Goal: Find specific page/section: Find specific page/section

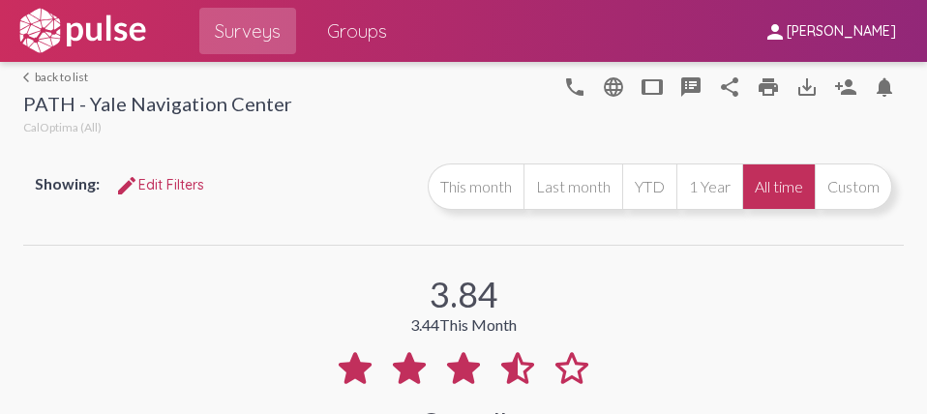
select select "Positive"
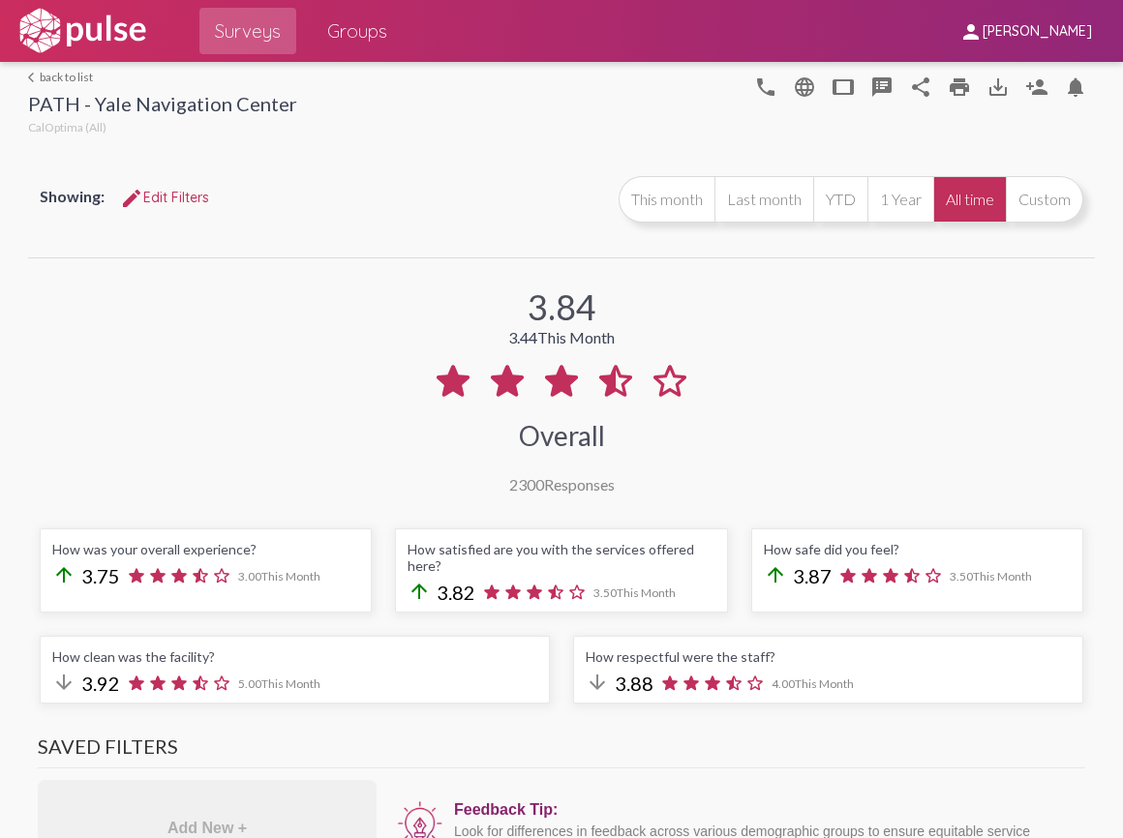
scroll to position [1862, 0]
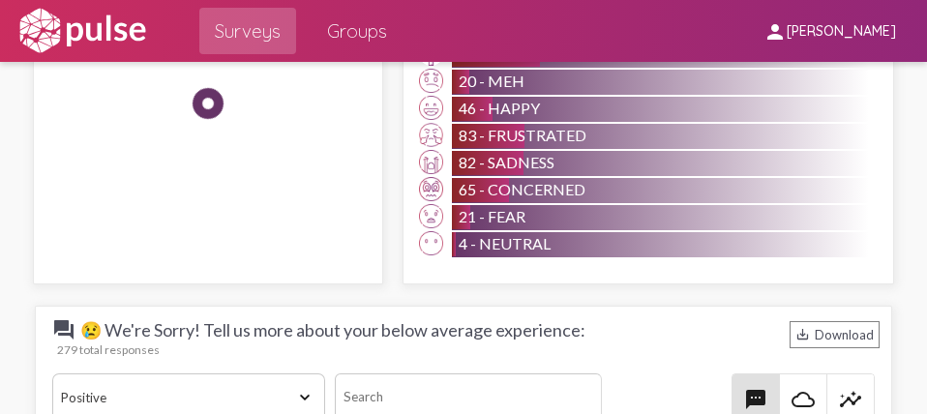
click at [420, 374] on input at bounding box center [468, 397] width 267 height 47
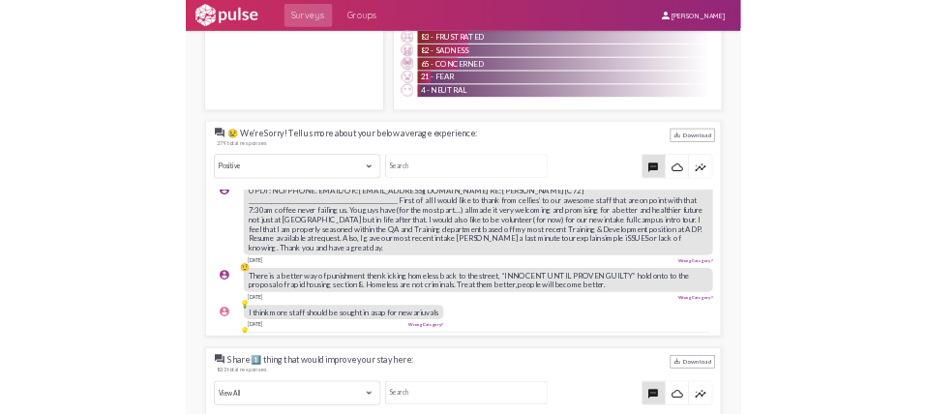
scroll to position [2503, 0]
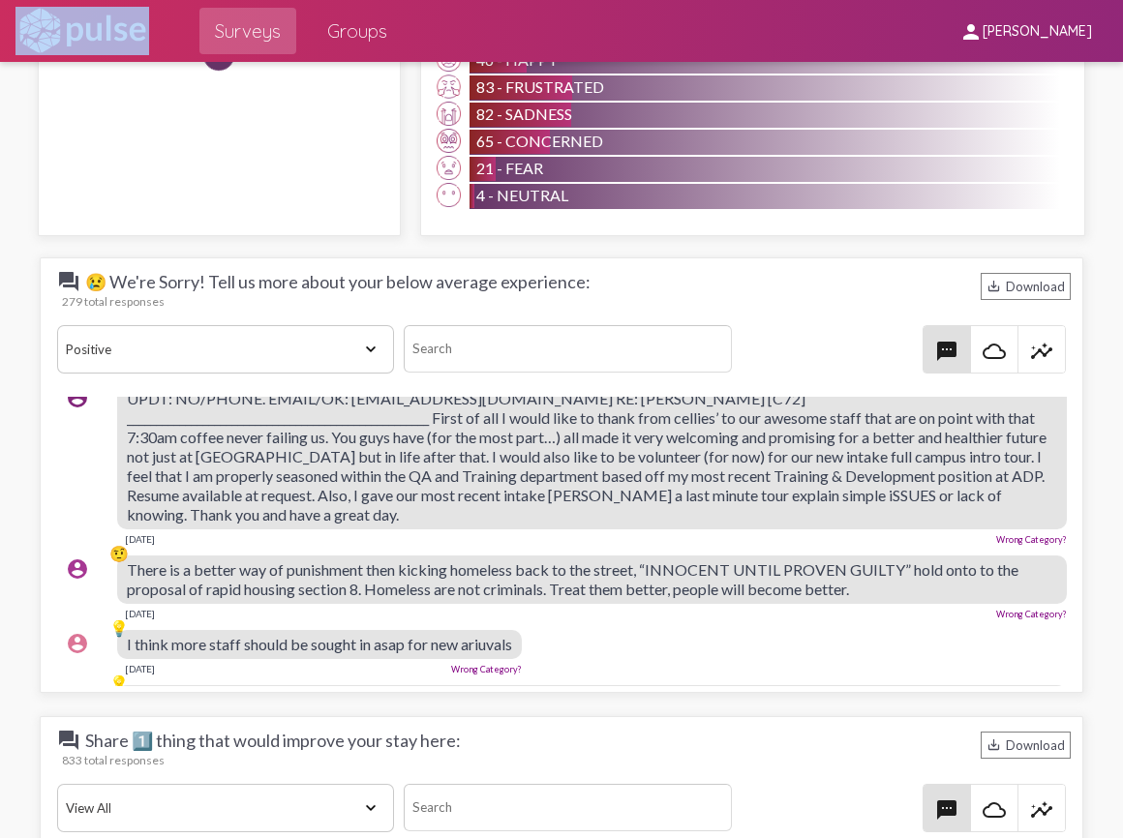
drag, startPoint x: 905, startPoint y: 45, endPoint x: 874, endPoint y: 9, distance: 47.4
click at [926, 200] on div "Surveys Groups person [PERSON_NAME] arrow_back_ios back to list PATH - Yale Nav…" at bounding box center [561, 419] width 1123 height 838
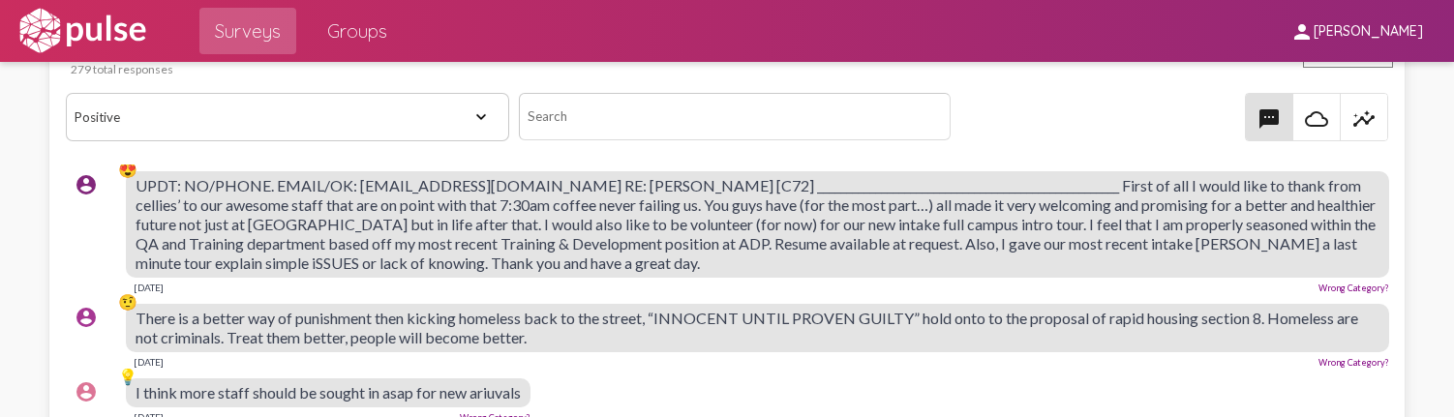
scroll to position [0, 0]
